Goal: Task Accomplishment & Management: Complete application form

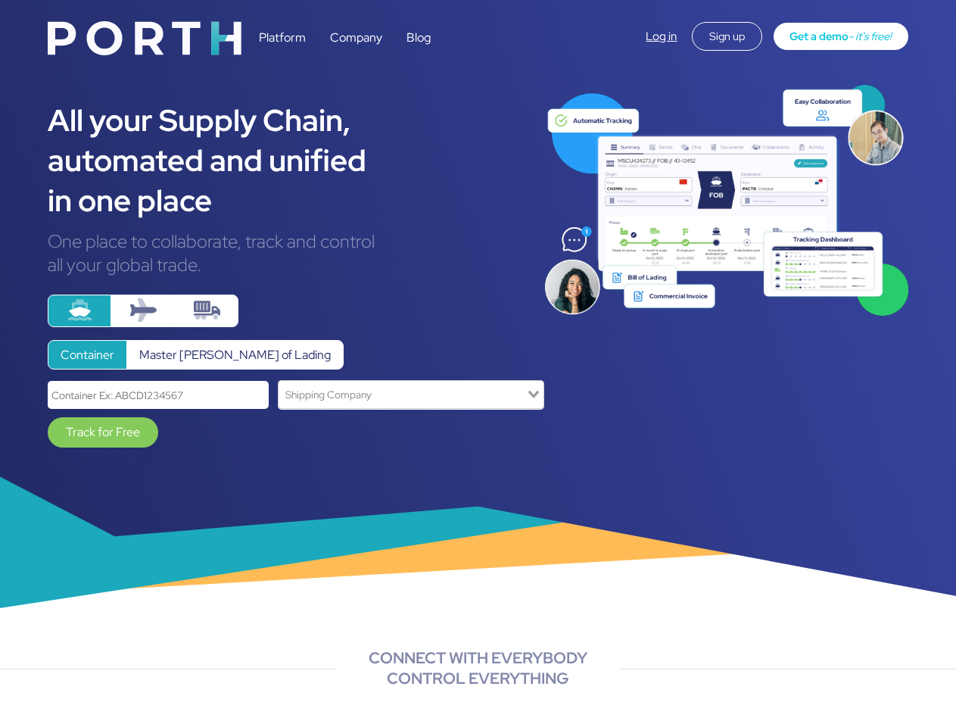
click at [411, 394] on input "Search for option" at bounding box center [402, 394] width 245 height 20
click at [103, 432] on link "Track for Free" at bounding box center [103, 432] width 111 height 30
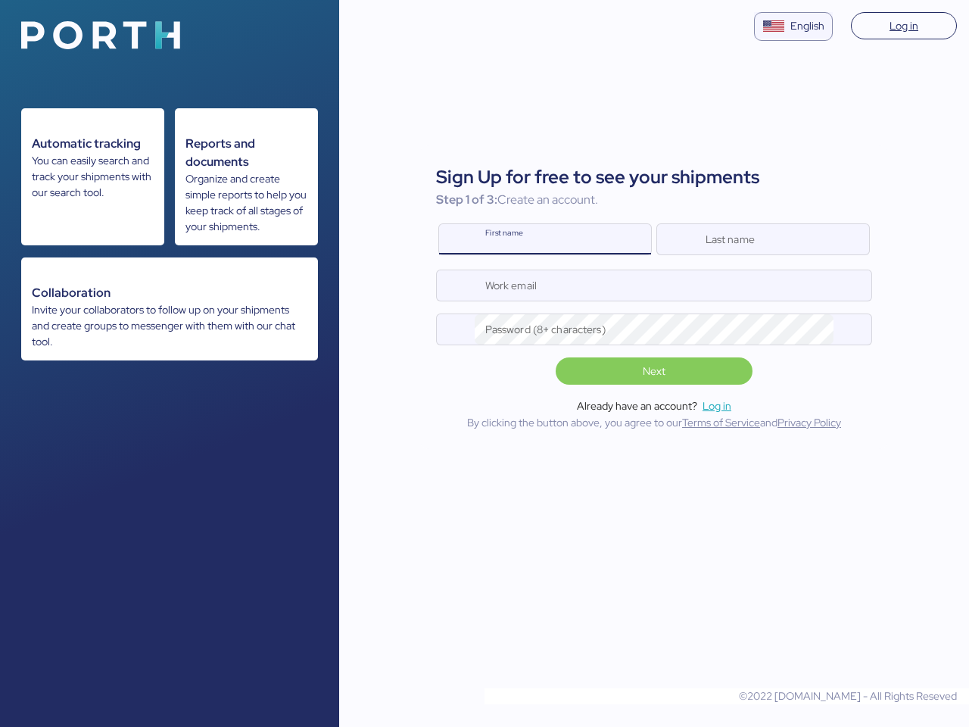
click at [101, 35] on img at bounding box center [100, 35] width 159 height 28
click at [793, 27] on div "English" at bounding box center [807, 26] width 34 height 16
click at [458, 239] on div at bounding box center [458, 239] width 38 height 30
click at [676, 239] on div at bounding box center [676, 239] width 38 height 30
click at [456, 285] on div at bounding box center [456, 285] width 38 height 30
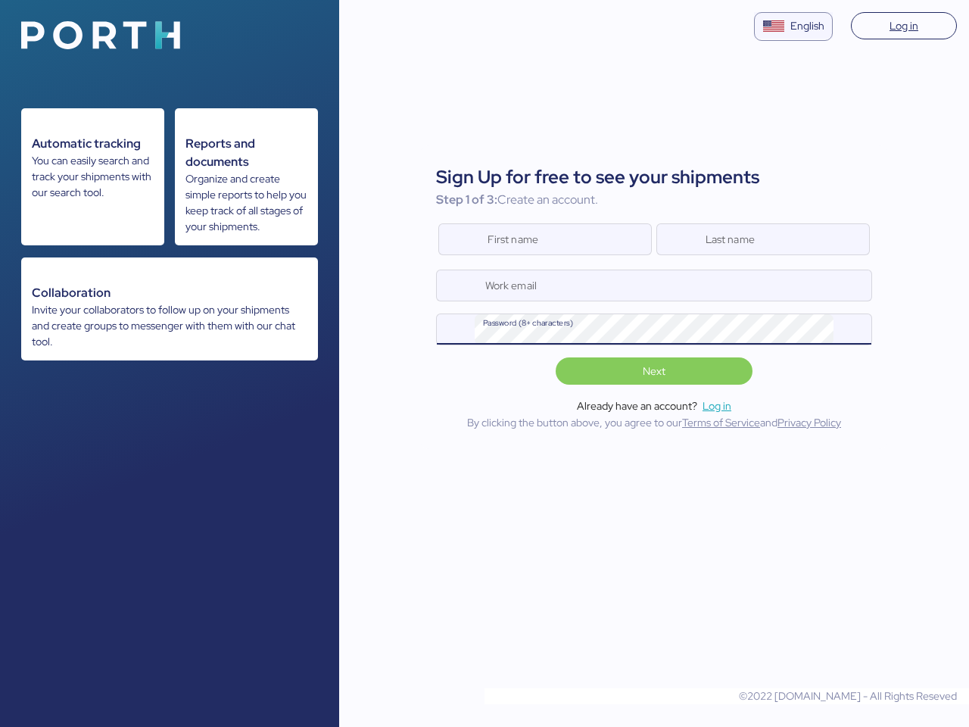
click at [456, 329] on div at bounding box center [456, 329] width 38 height 30
click at [852, 329] on div at bounding box center [852, 329] width 38 height 30
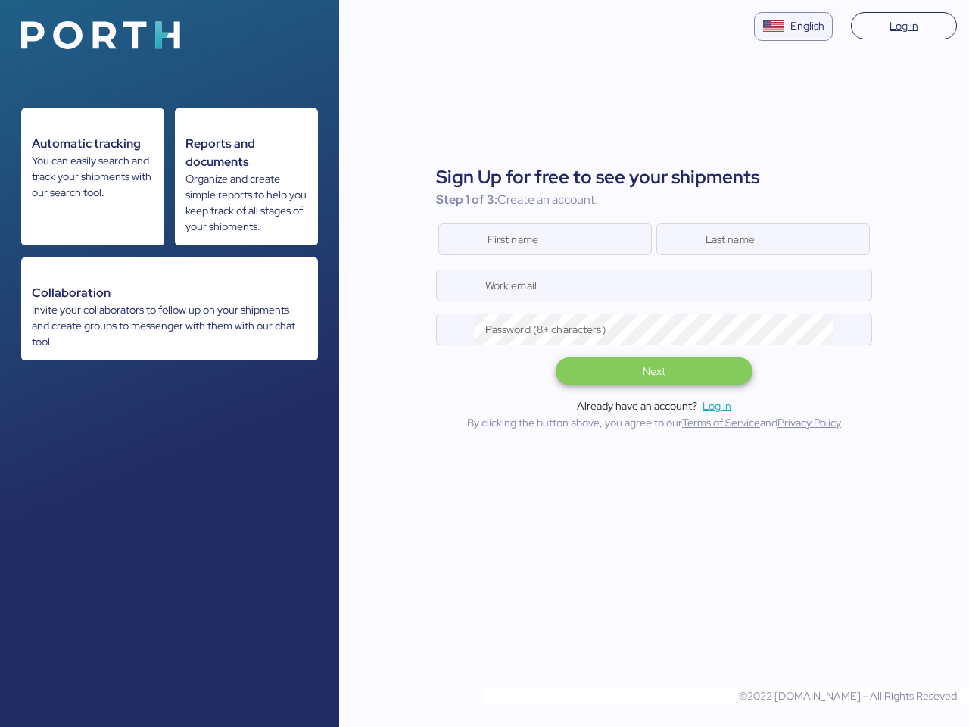
click at [653, 371] on span "Next" at bounding box center [654, 371] width 23 height 18
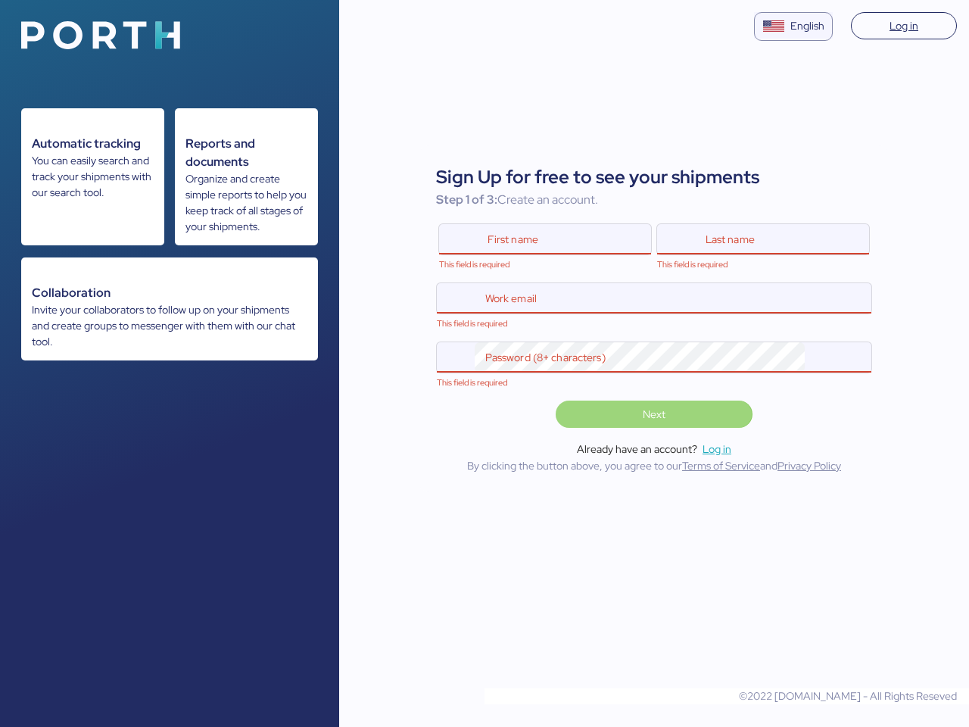
click at [719, 422] on span "Next" at bounding box center [654, 413] width 172 height 21
click at [811, 422] on div "Next" at bounding box center [654, 410] width 436 height 33
